Goal: Find contact information

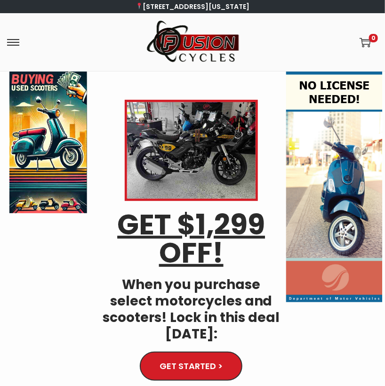
click at [14, 40] on span at bounding box center [13, 42] width 12 height 12
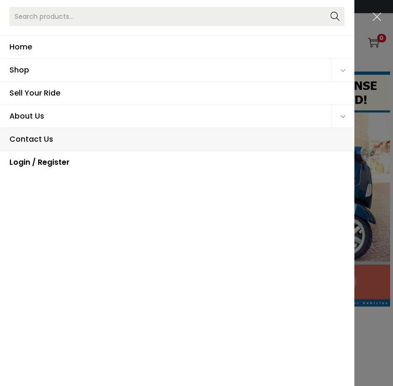
click at [31, 136] on span "Contact Us" at bounding box center [176, 139] width 335 height 23
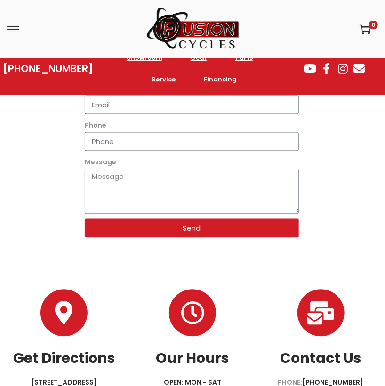
scroll to position [378, 0]
